Goal: Task Accomplishment & Management: Use online tool/utility

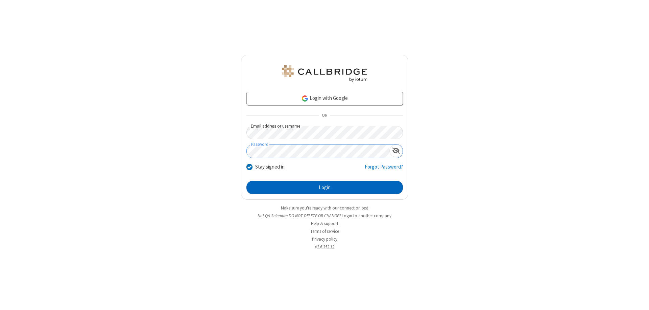
click at [325, 187] on button "Login" at bounding box center [325, 188] width 157 height 14
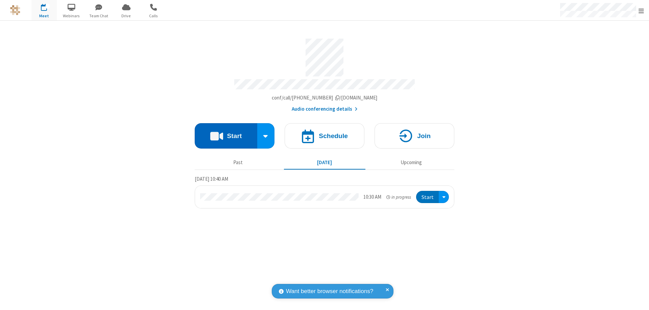
click at [226, 133] on button "Start" at bounding box center [226, 135] width 63 height 25
